Goal: Task Accomplishment & Management: Manage account settings

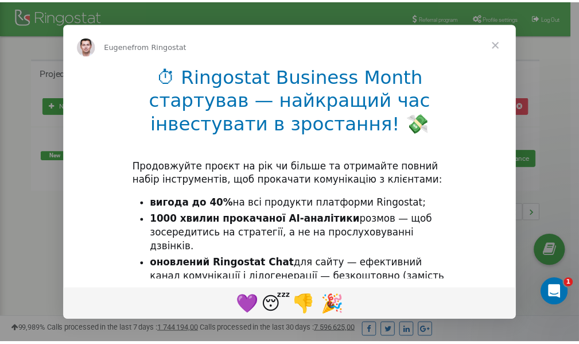
scroll to position [172, 0]
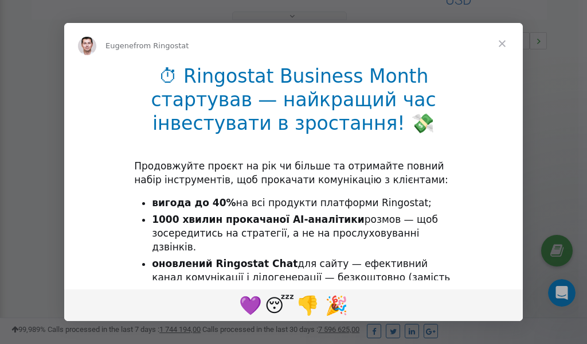
click at [504, 43] on span "Close" at bounding box center [502, 43] width 41 height 41
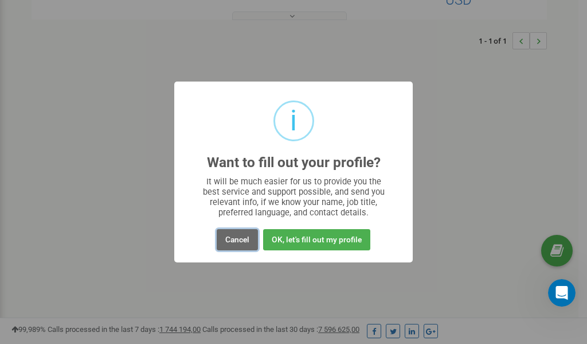
click at [235, 240] on button "Cancel" at bounding box center [237, 239] width 41 height 21
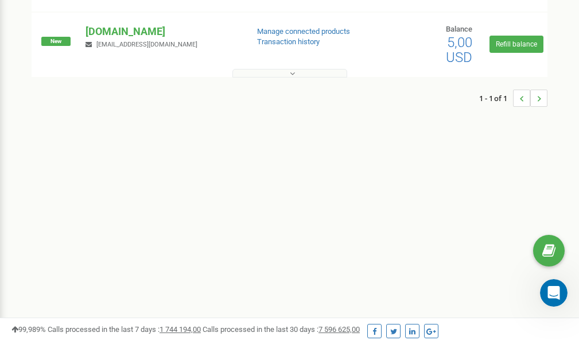
scroll to position [0, 0]
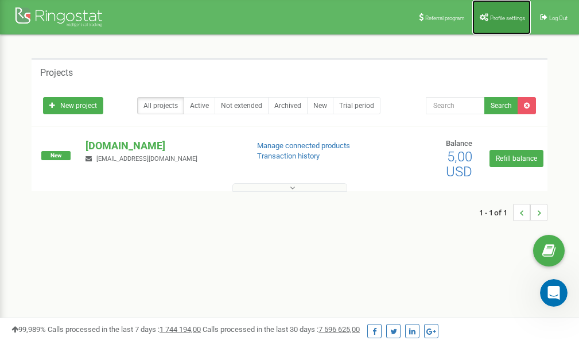
click at [498, 15] on span "Profile settings" at bounding box center [507, 18] width 35 height 6
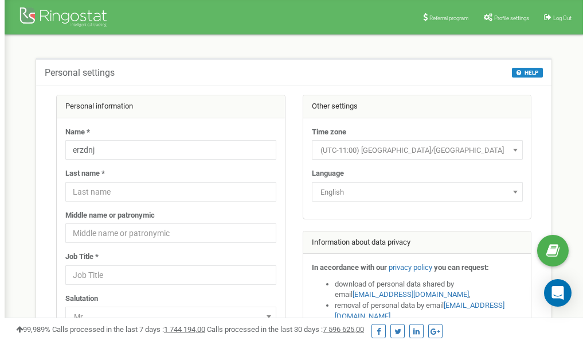
scroll to position [57, 0]
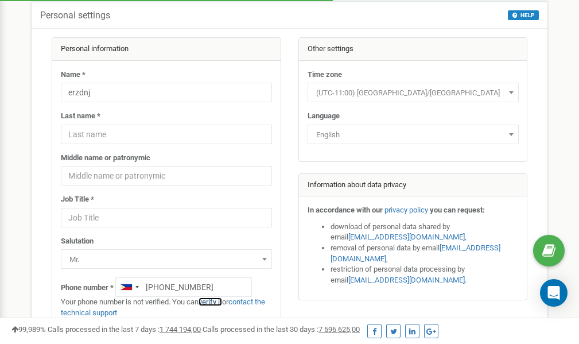
click at [214, 301] on link "verify it" at bounding box center [210, 301] width 24 height 9
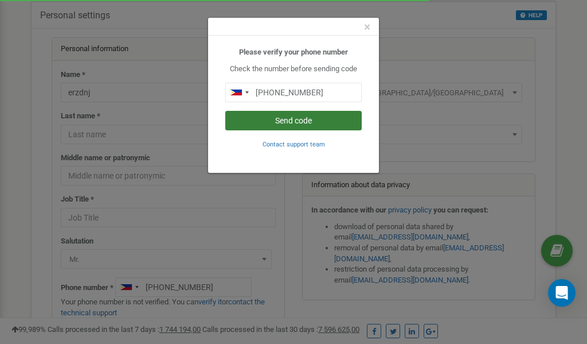
click at [265, 121] on button "Send code" at bounding box center [293, 121] width 137 height 20
